Goal: Task Accomplishment & Management: Manage account settings

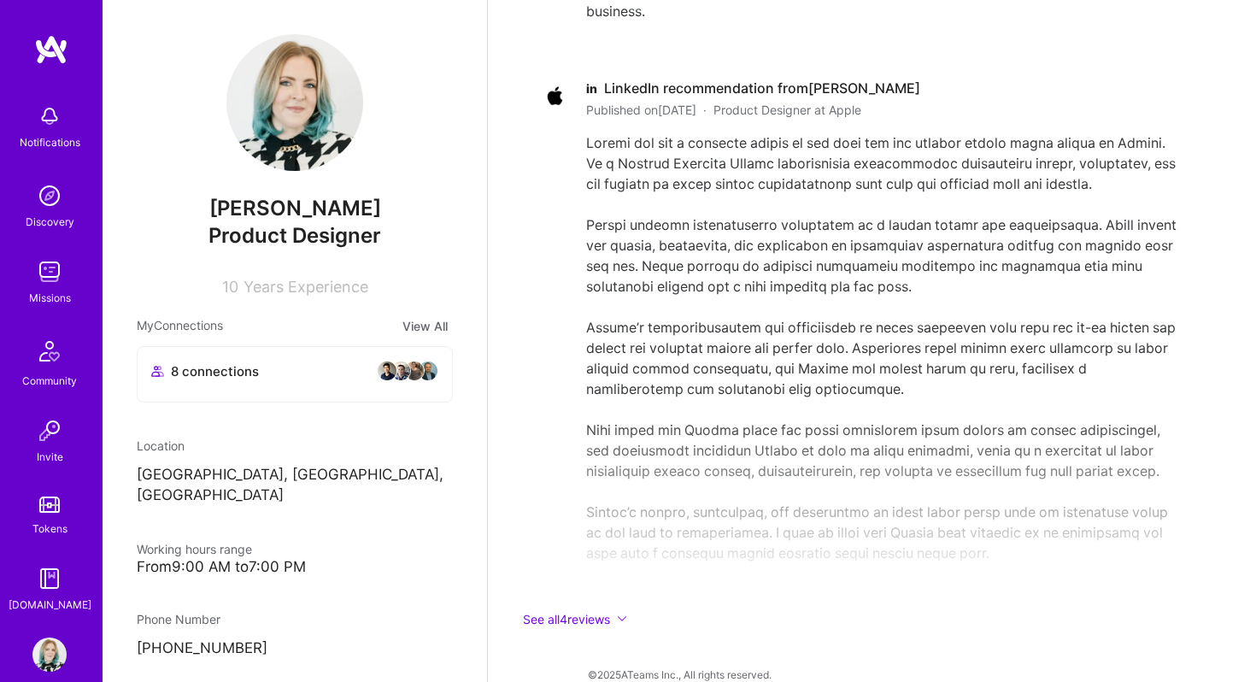
scroll to position [3777, 0]
click at [586, 608] on button "See all 4 reviews" at bounding box center [860, 618] width 684 height 20
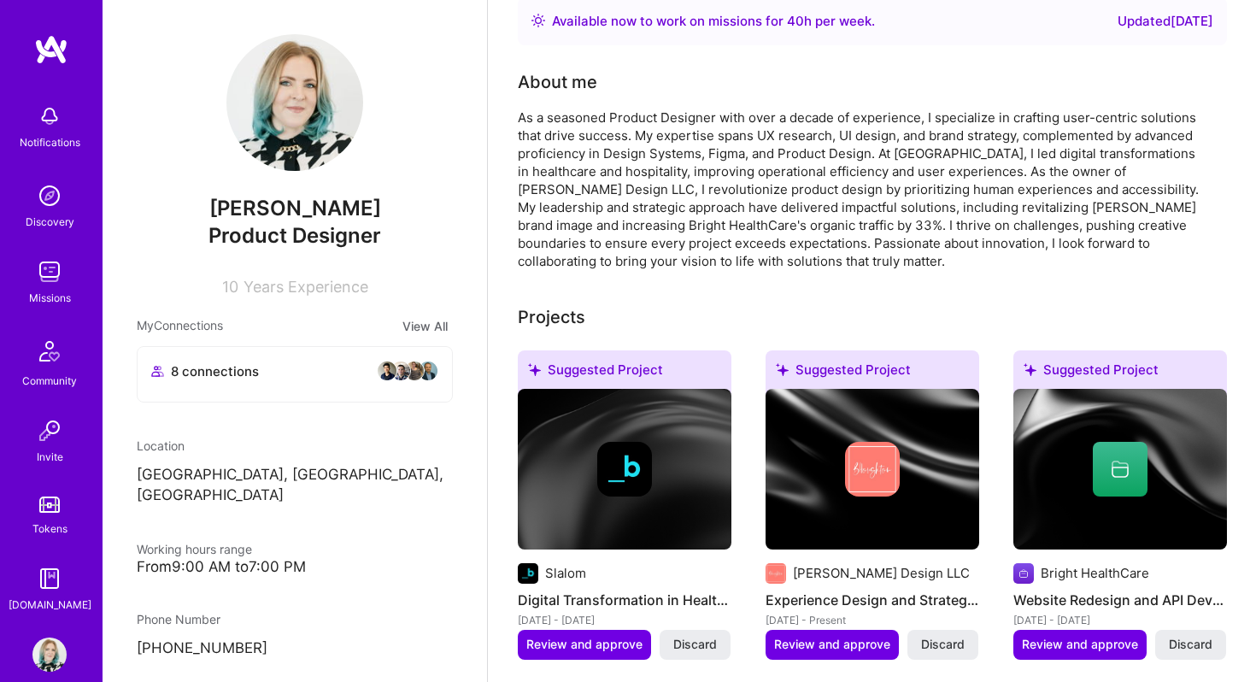
scroll to position [0, 0]
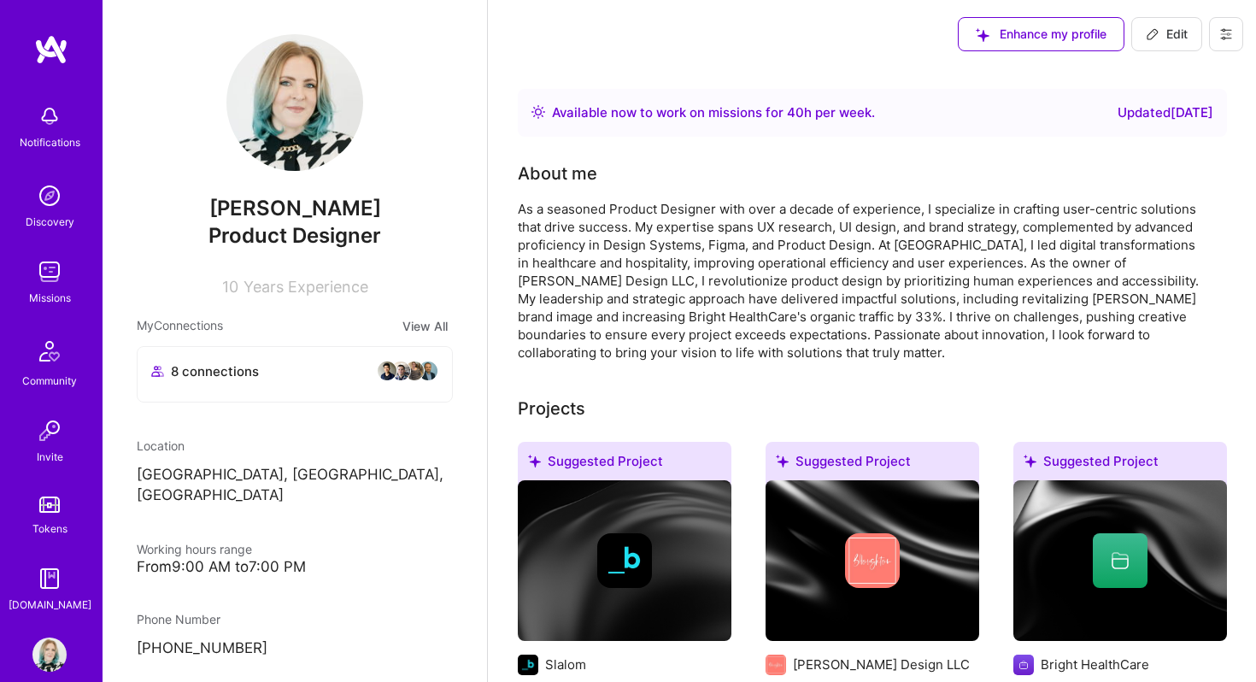
click at [1150, 40] on icon at bounding box center [1153, 34] width 14 height 14
select select "US"
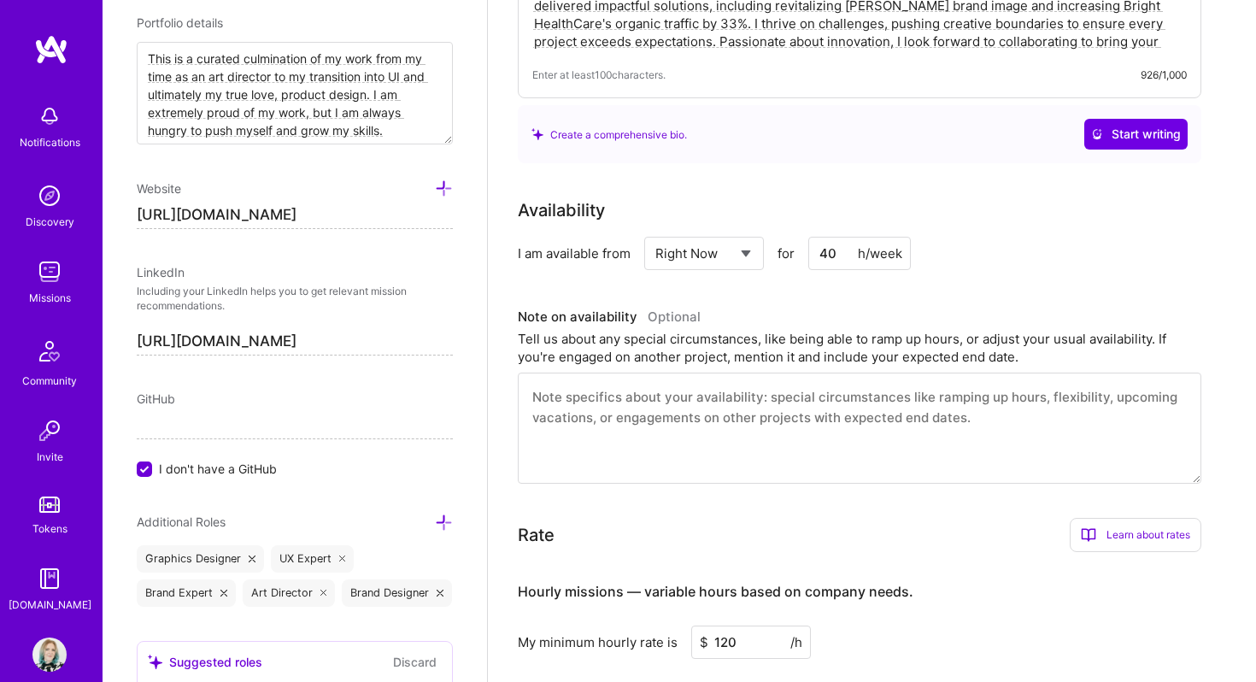
scroll to position [275, 0]
click at [756, 256] on div "Select... Right Now Future Date Not Available" at bounding box center [704, 251] width 120 height 33
click at [740, 250] on select "Select... Right Now Future Date Not Available" at bounding box center [704, 252] width 98 height 44
select select "Not Available"
click at [655, 230] on select "Select... Right Now Future Date Not Available" at bounding box center [704, 252] width 98 height 44
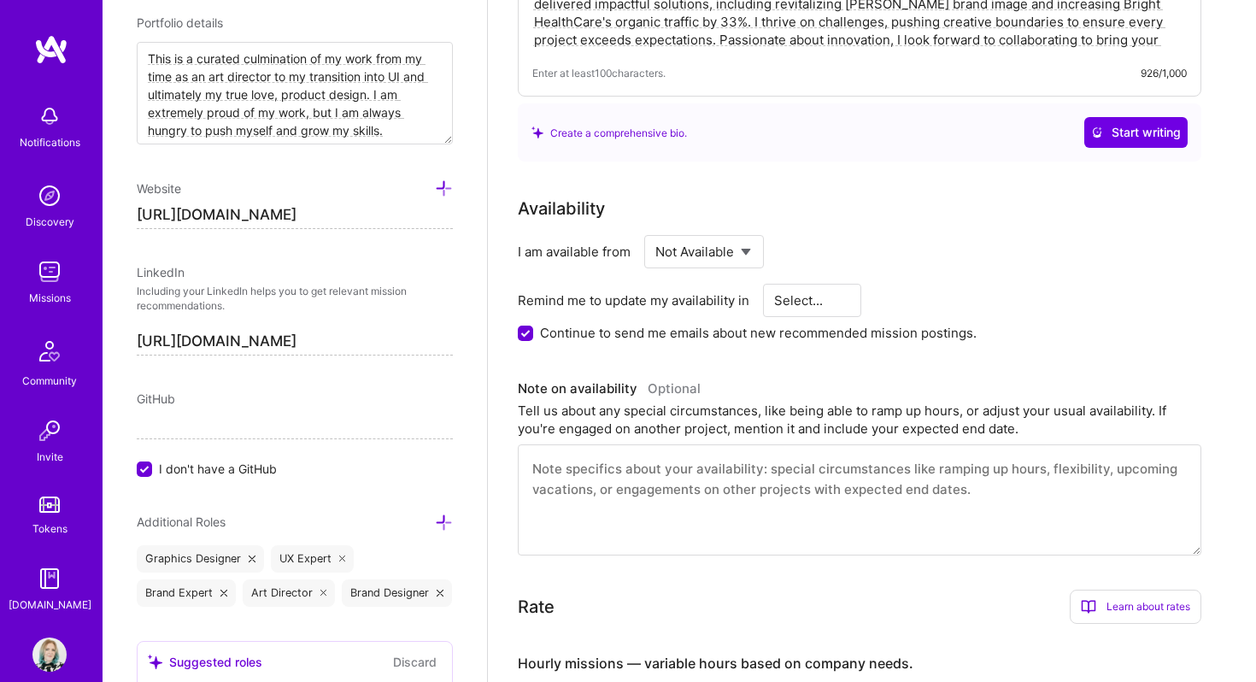
click at [803, 306] on select "Select... 1 Month 3 Months 6 Months" at bounding box center [812, 301] width 77 height 44
select select "3 Months"
click at [774, 279] on select "Select... 1 Month 3 Months 6 Months" at bounding box center [812, 301] width 77 height 44
click at [525, 341] on div "Continue to send me emails about new recommended mission postings." at bounding box center [860, 333] width 684 height 18
click at [525, 326] on input "Continue to send me emails about new recommended mission postings." at bounding box center [527, 333] width 15 height 15
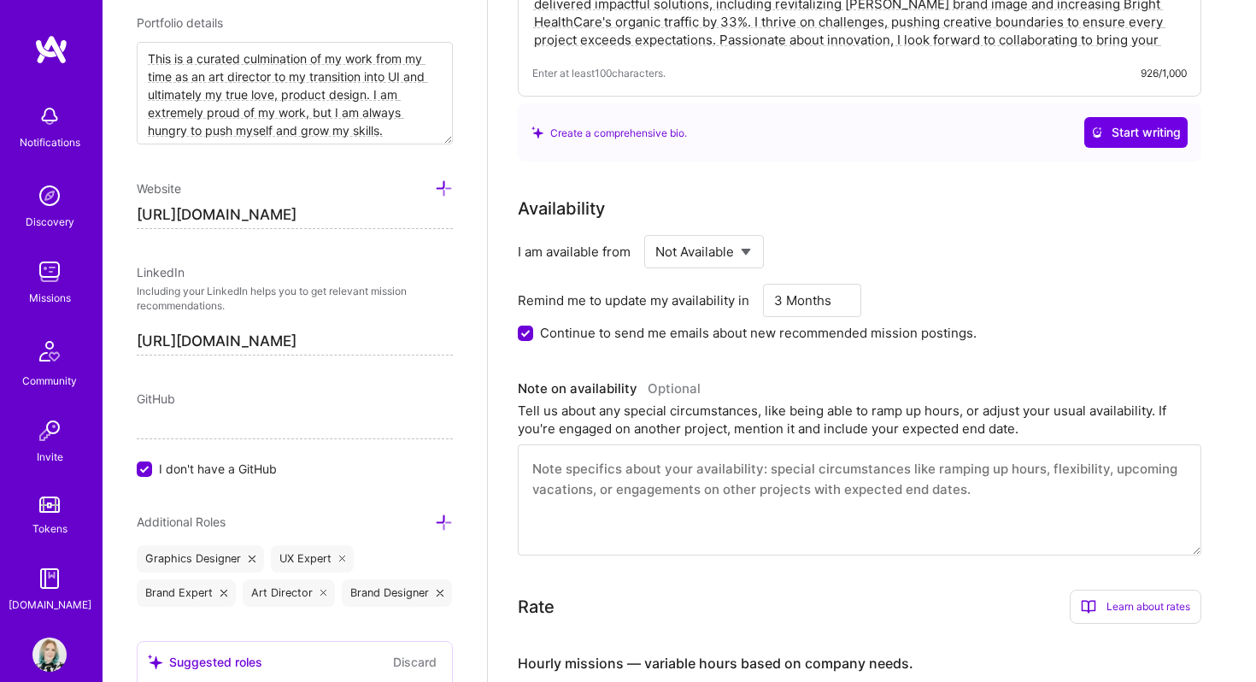
checkbox input "false"
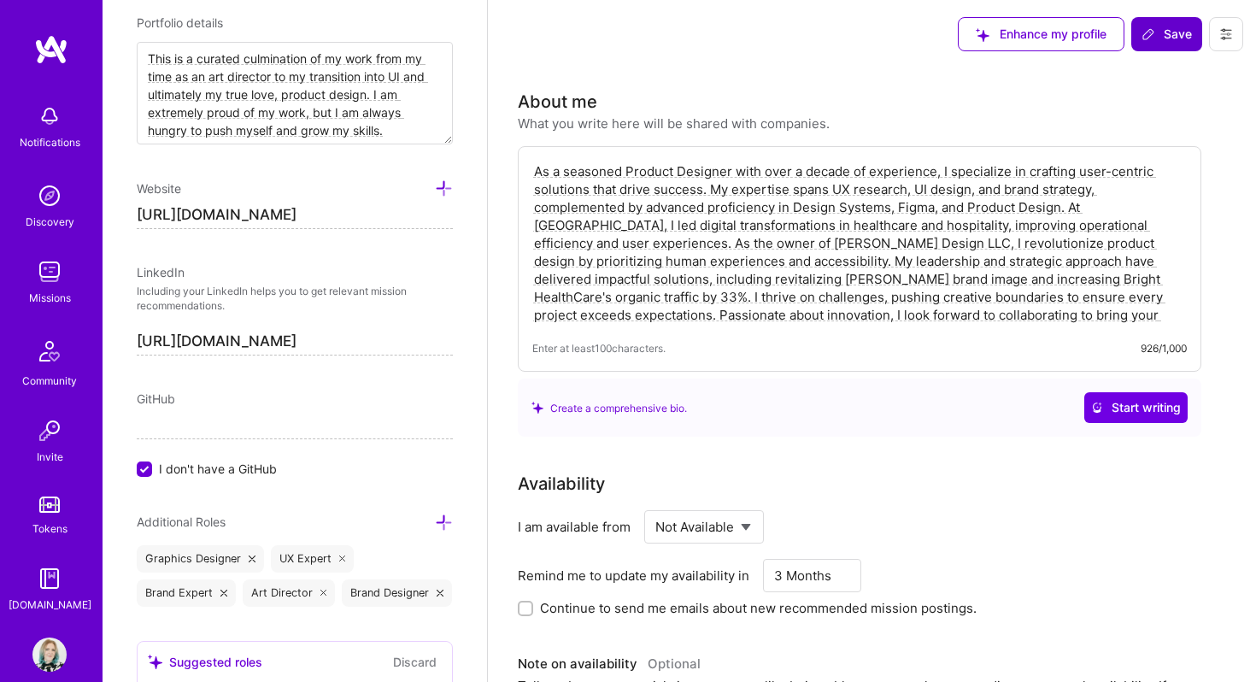
click at [1167, 30] on span "Save" at bounding box center [1167, 34] width 50 height 17
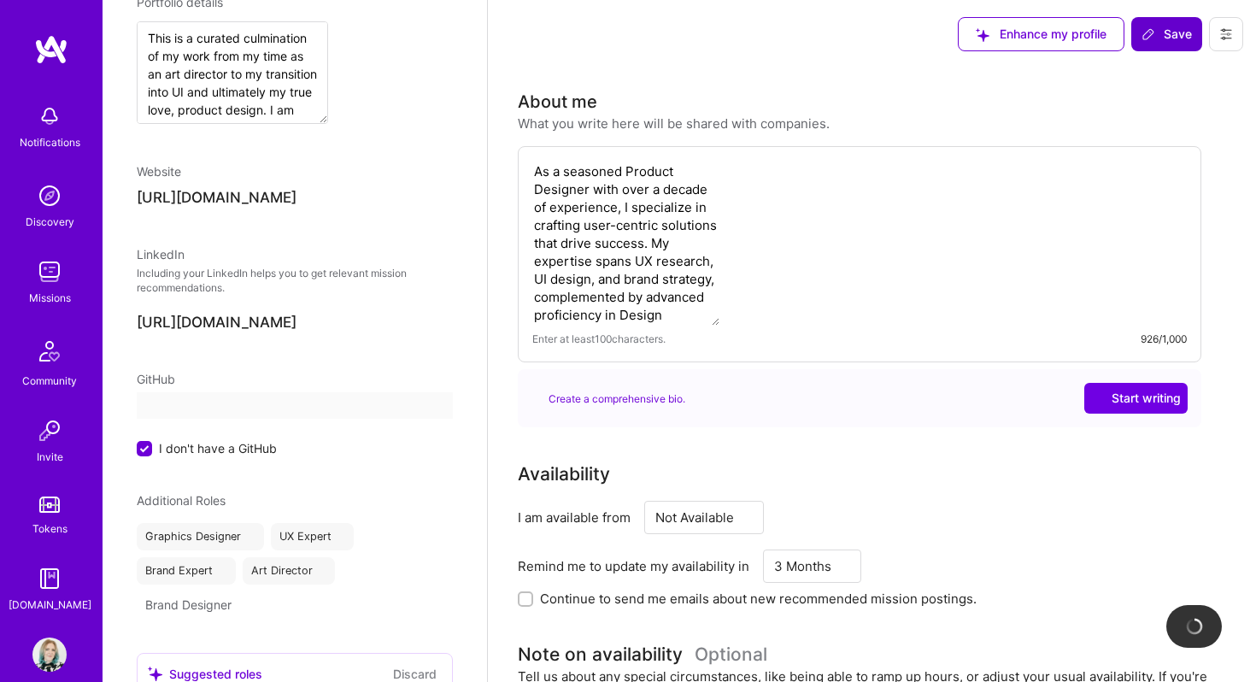
scroll to position [887, 0]
